Goal: Task Accomplishment & Management: Use online tool/utility

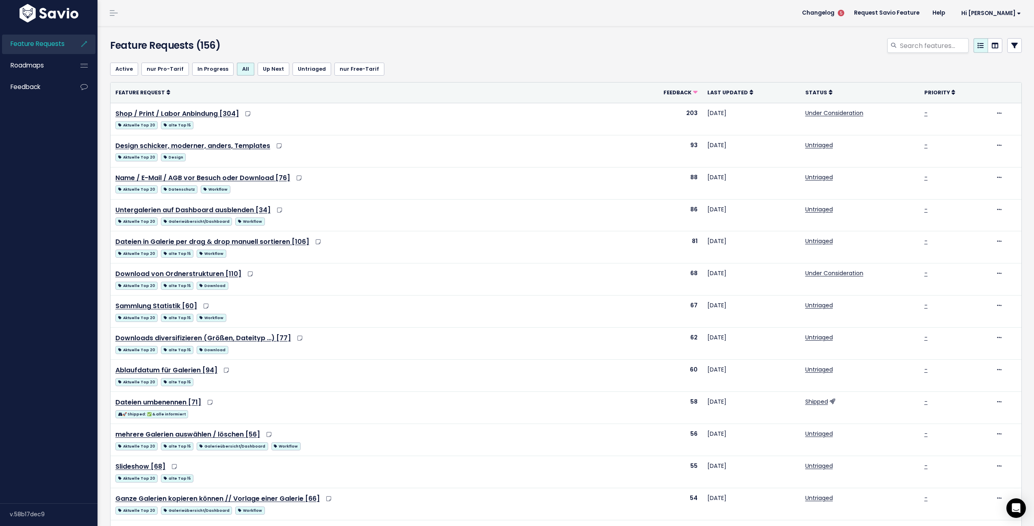
click at [1011, 47] on icon at bounding box center [1014, 45] width 7 height 7
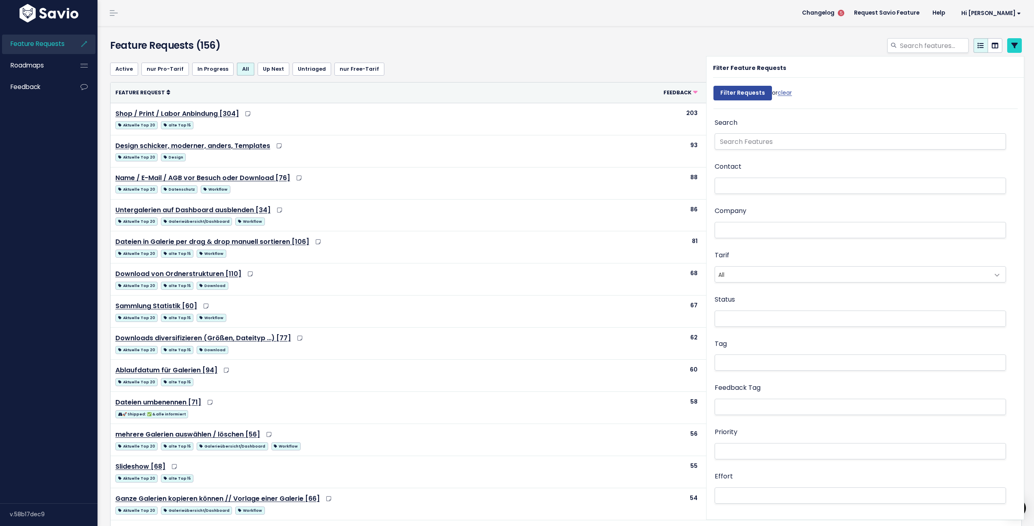
click at [85, 46] on icon at bounding box center [84, 44] width 15 height 19
click at [111, 13] on span at bounding box center [114, 13] width 8 height 1
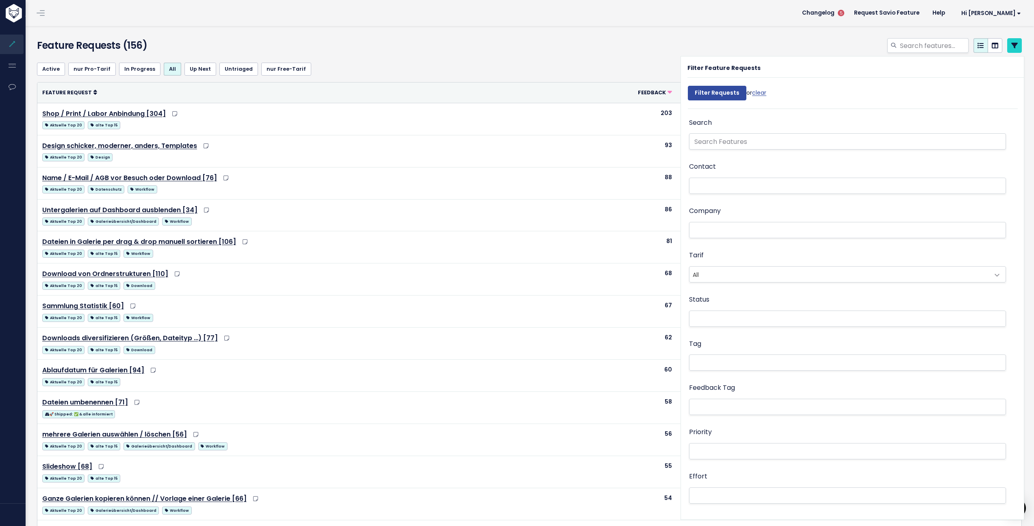
click at [43, 13] on span at bounding box center [41, 13] width 8 height 1
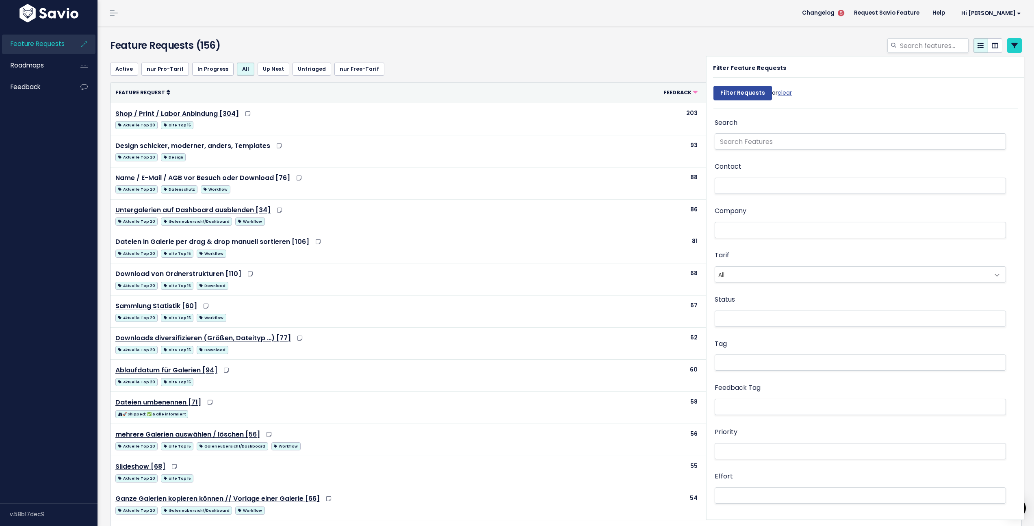
click at [743, 361] on li at bounding box center [858, 362] width 283 height 9
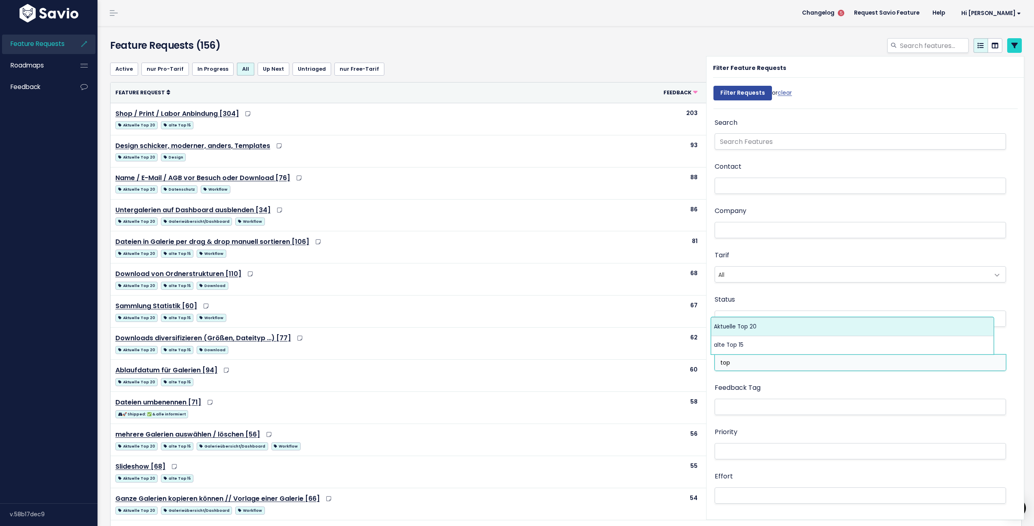
type input "top"
select select "13185"
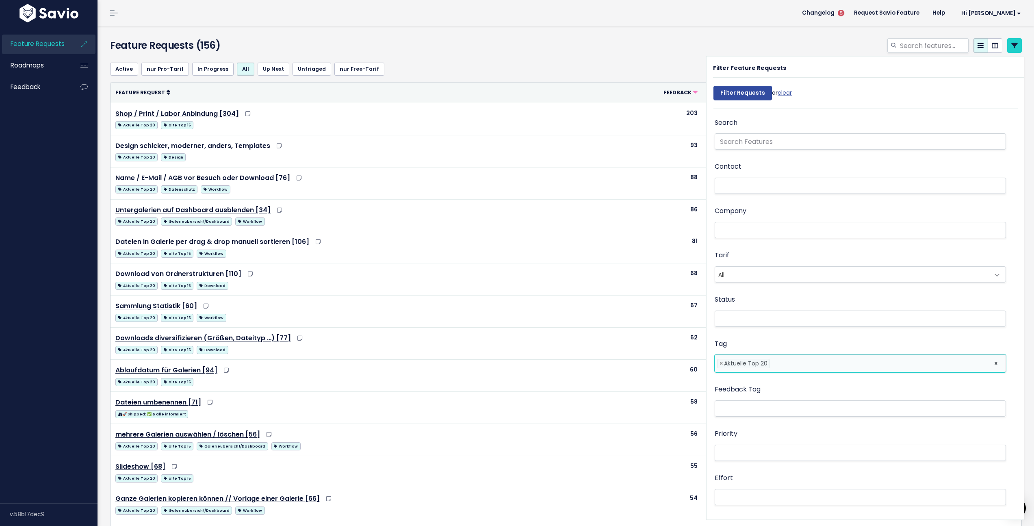
click at [767, 342] on div "Tag Aktuelle Top 20 × × Aktuelle Top 20" at bounding box center [860, 356] width 291 height 36
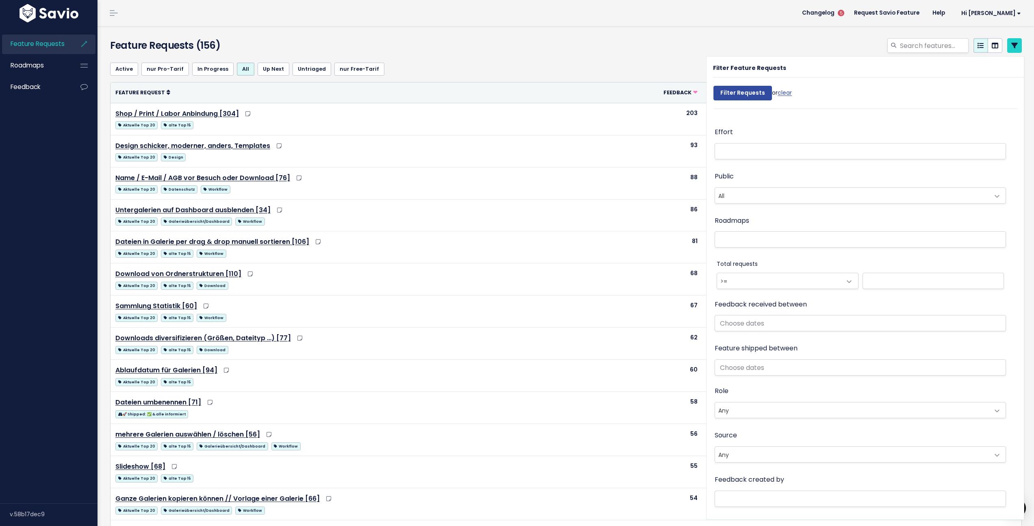
scroll to position [351, 0]
click at [741, 97] on input "Filter Requests" at bounding box center [742, 93] width 59 height 15
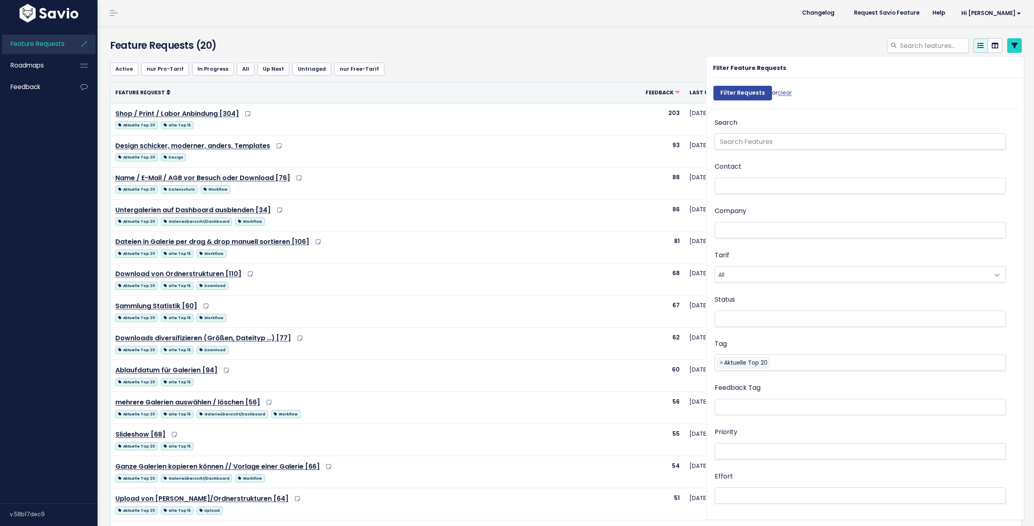
select select
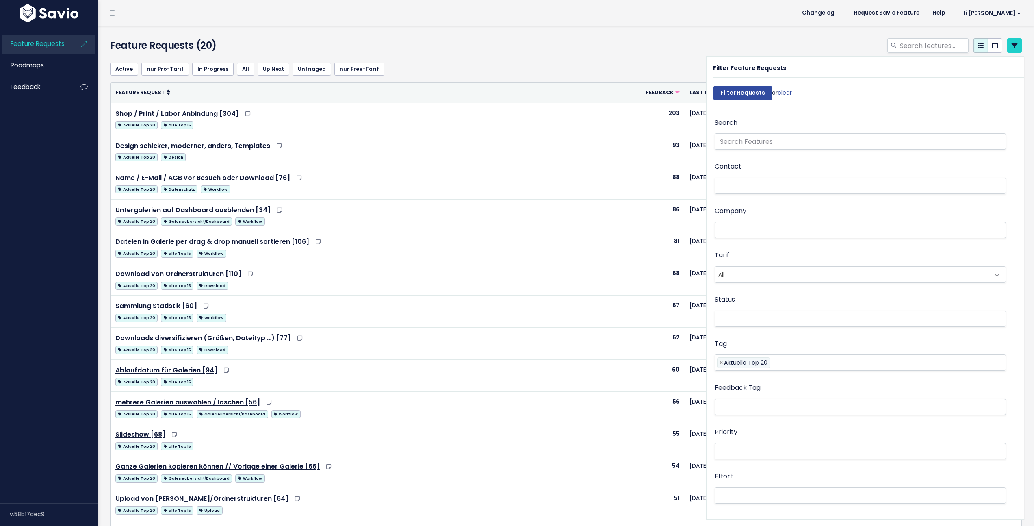
scroll to position [349, 0]
click at [607, 45] on div at bounding box center [720, 47] width 616 height 18
click at [1011, 44] on icon at bounding box center [1014, 45] width 7 height 7
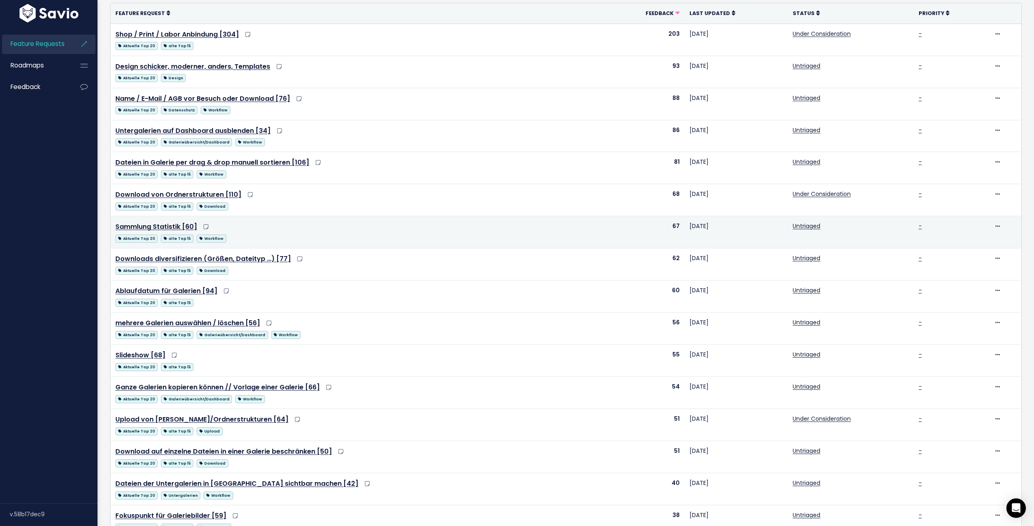
scroll to position [256, 0]
